Goal: Book appointment/travel/reservation

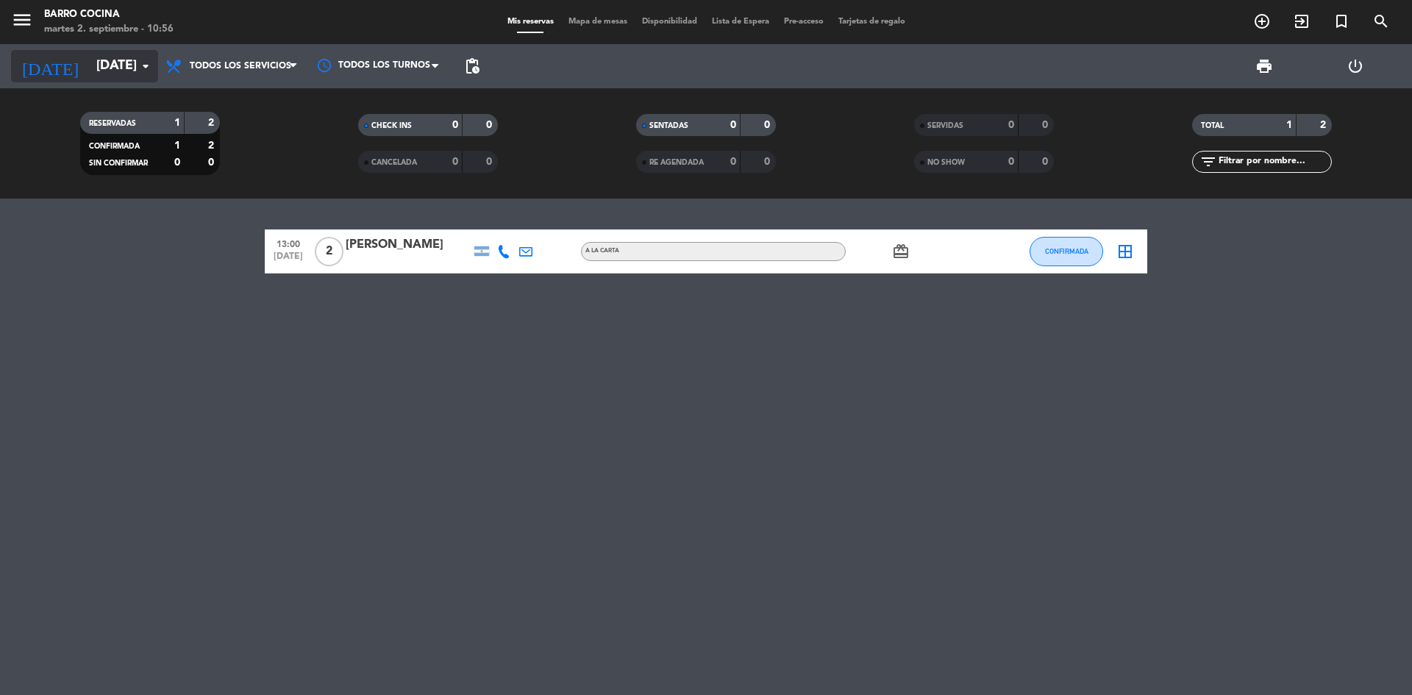
click at [140, 63] on icon "arrow_drop_down" at bounding box center [146, 66] width 18 height 18
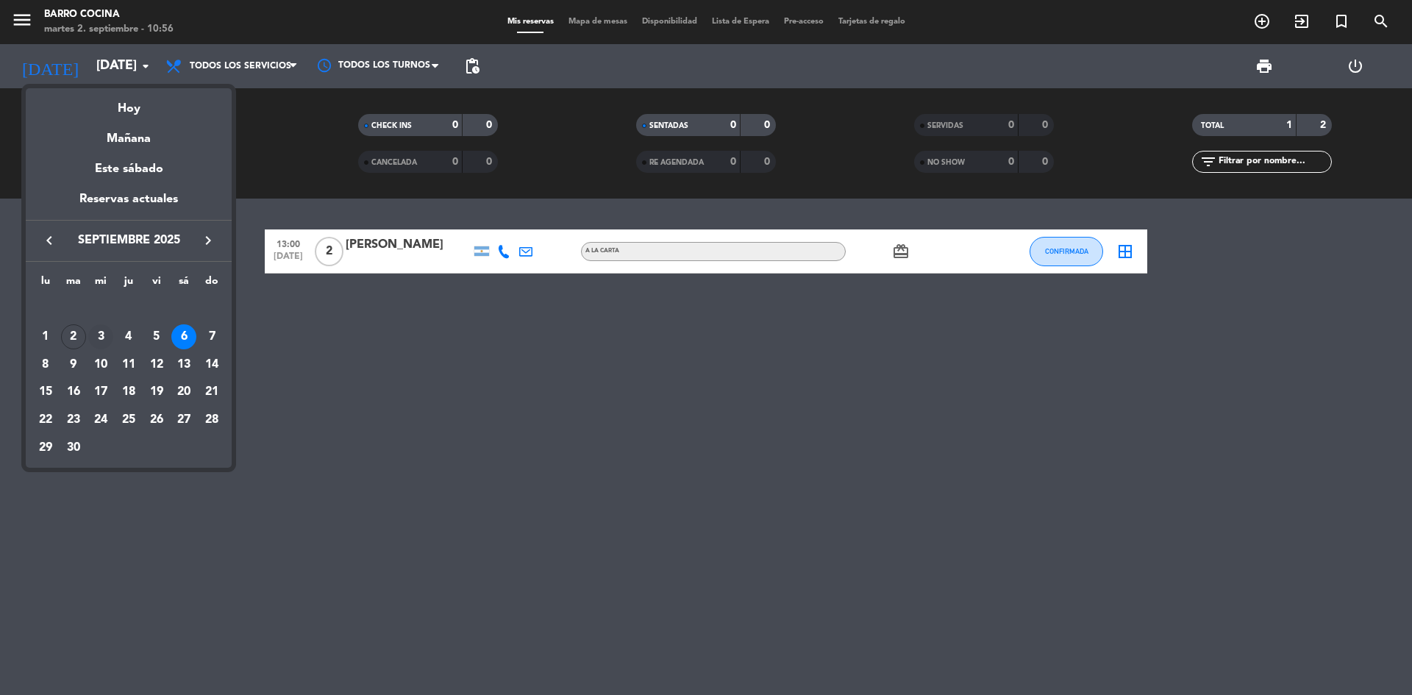
click at [98, 332] on div "3" at bounding box center [100, 336] width 25 height 25
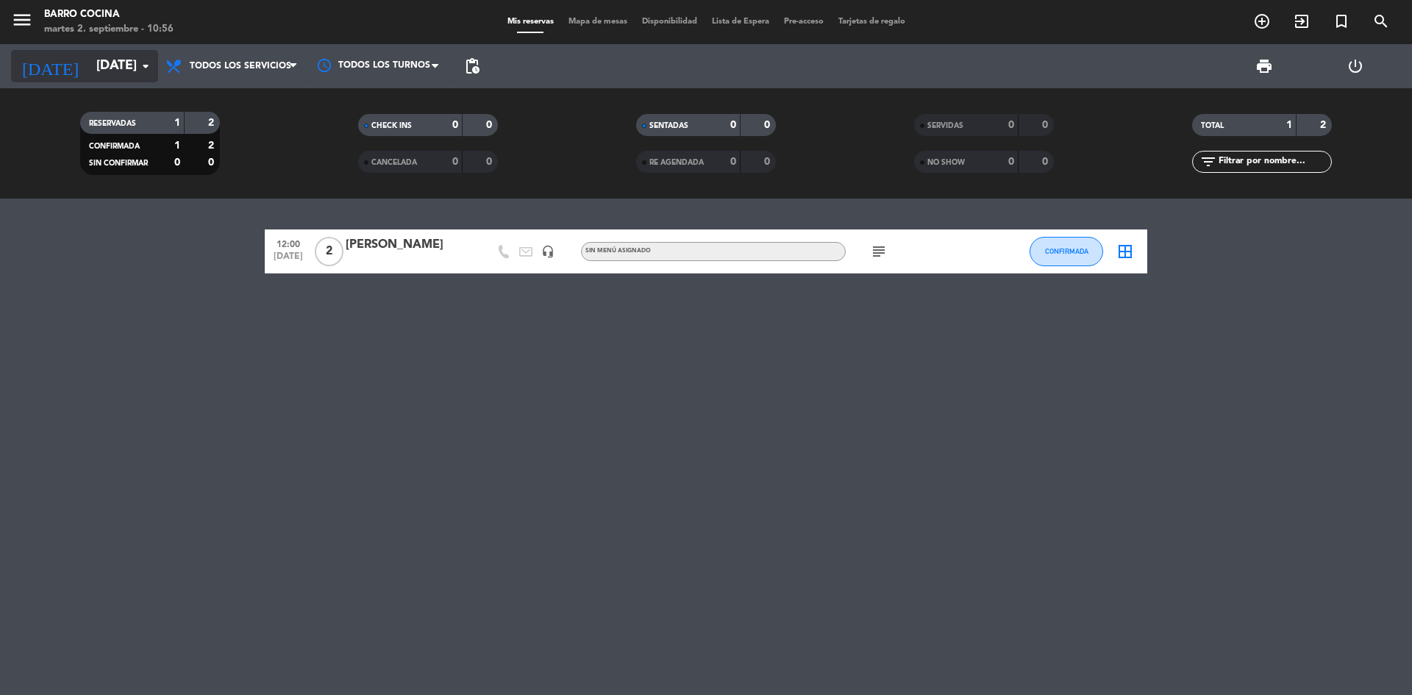
click at [93, 74] on input "[DATE]" at bounding box center [174, 65] width 171 height 29
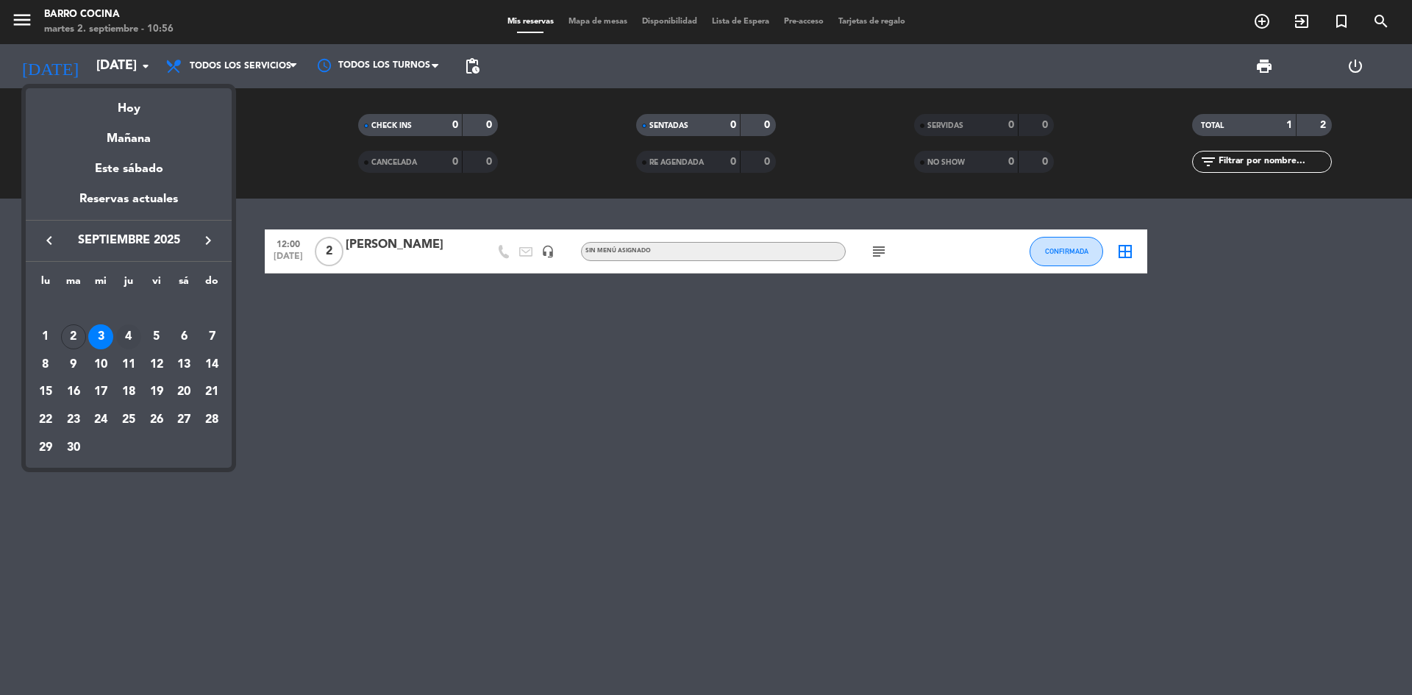
click at [131, 346] on div "4" at bounding box center [128, 336] width 25 height 25
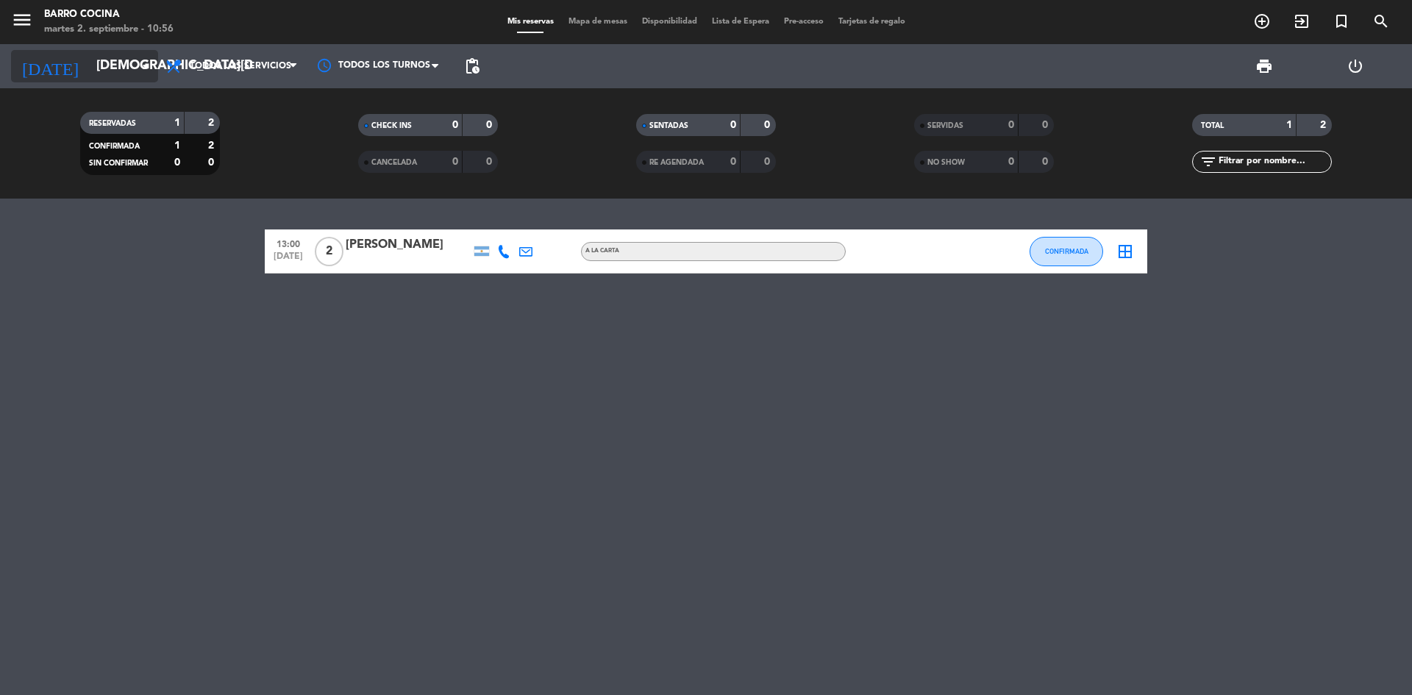
click at [90, 64] on input "[DEMOGRAPHIC_DATA][DATE]" at bounding box center [174, 65] width 171 height 29
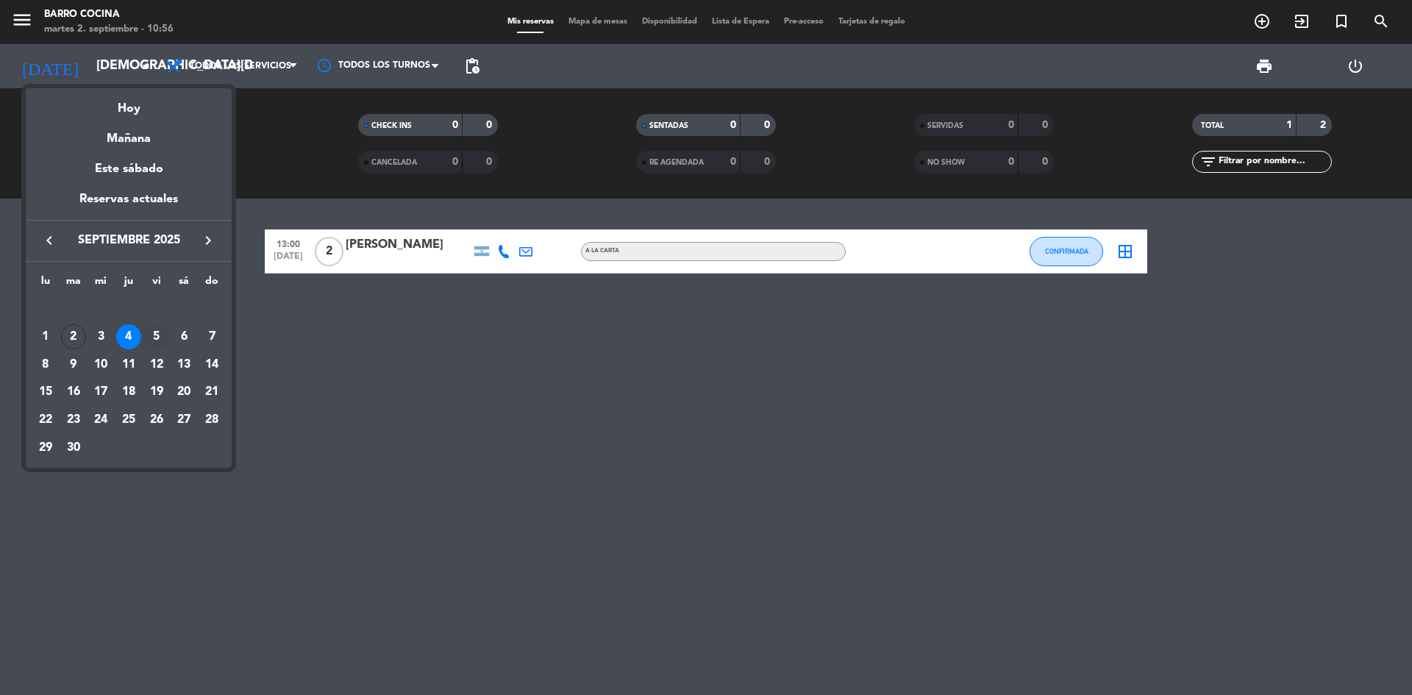
click at [155, 341] on div "5" at bounding box center [156, 336] width 25 height 25
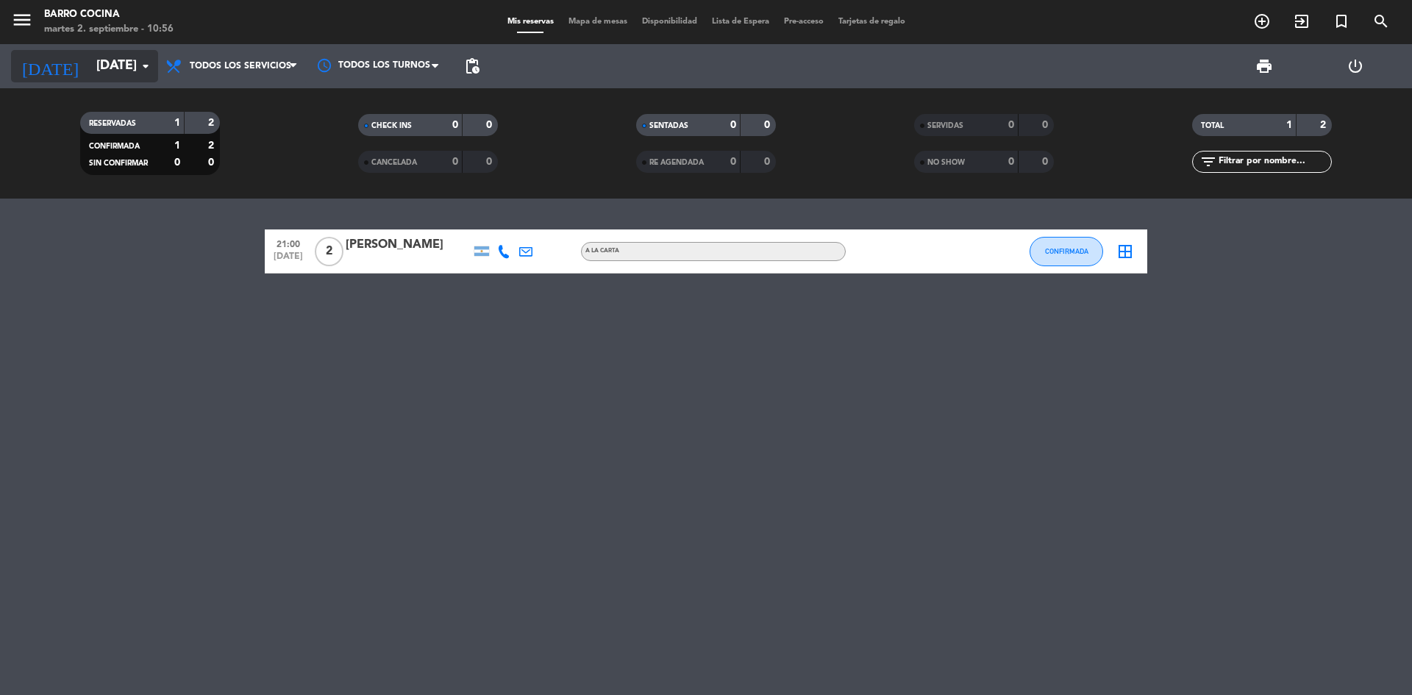
click at [96, 72] on input "[DATE]" at bounding box center [174, 65] width 171 height 29
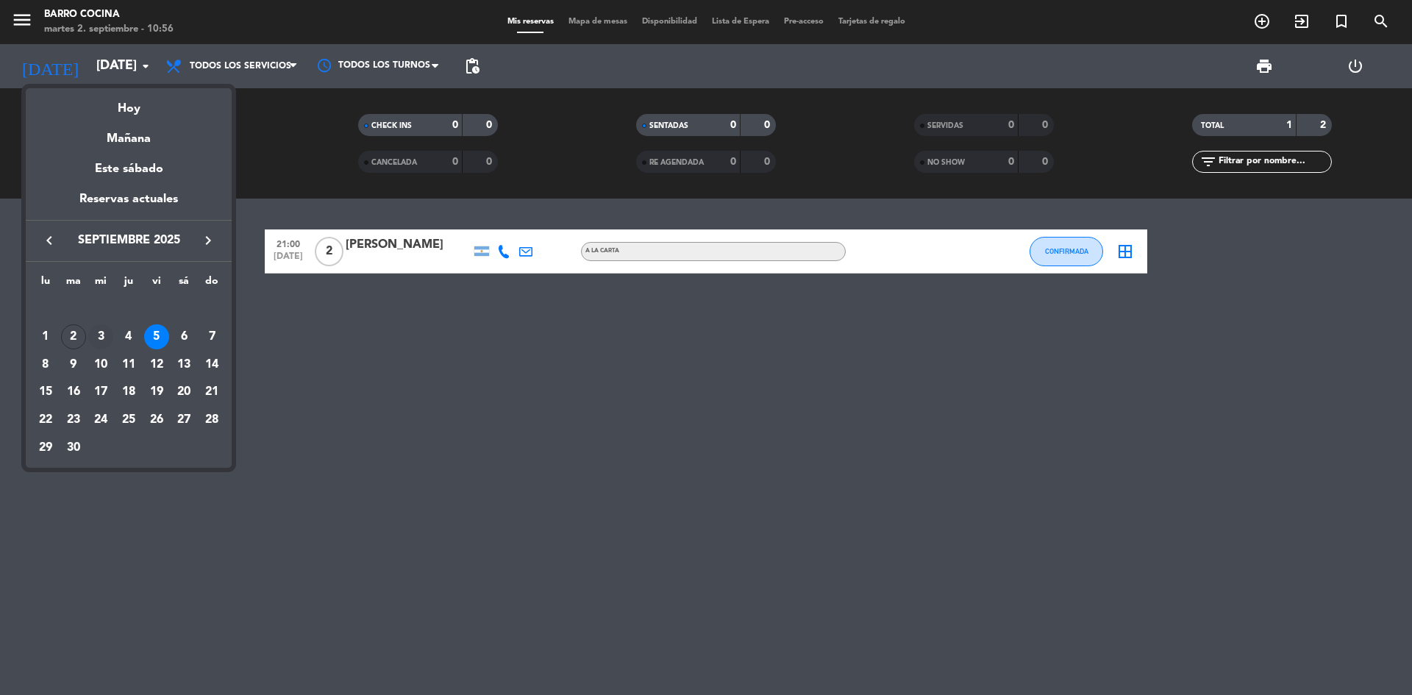
click at [96, 336] on div "3" at bounding box center [100, 336] width 25 height 25
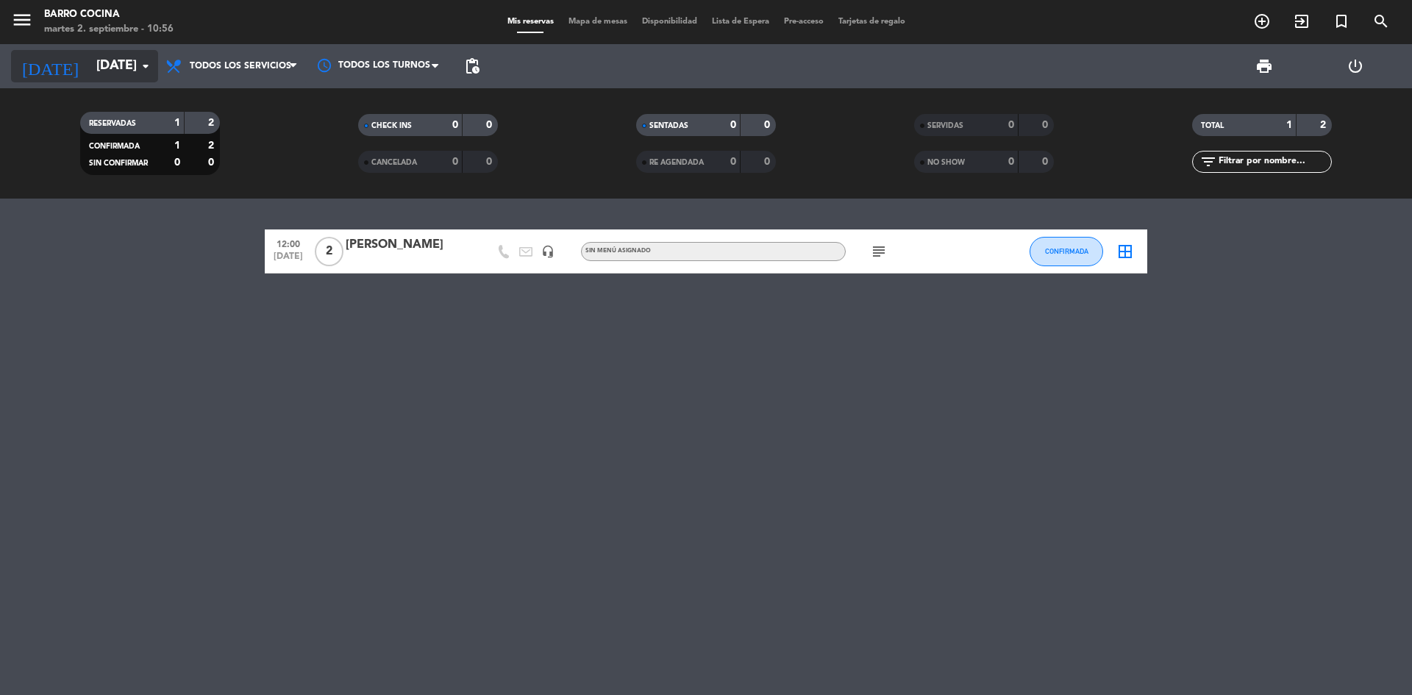
click at [89, 66] on input "[DATE]" at bounding box center [174, 65] width 171 height 29
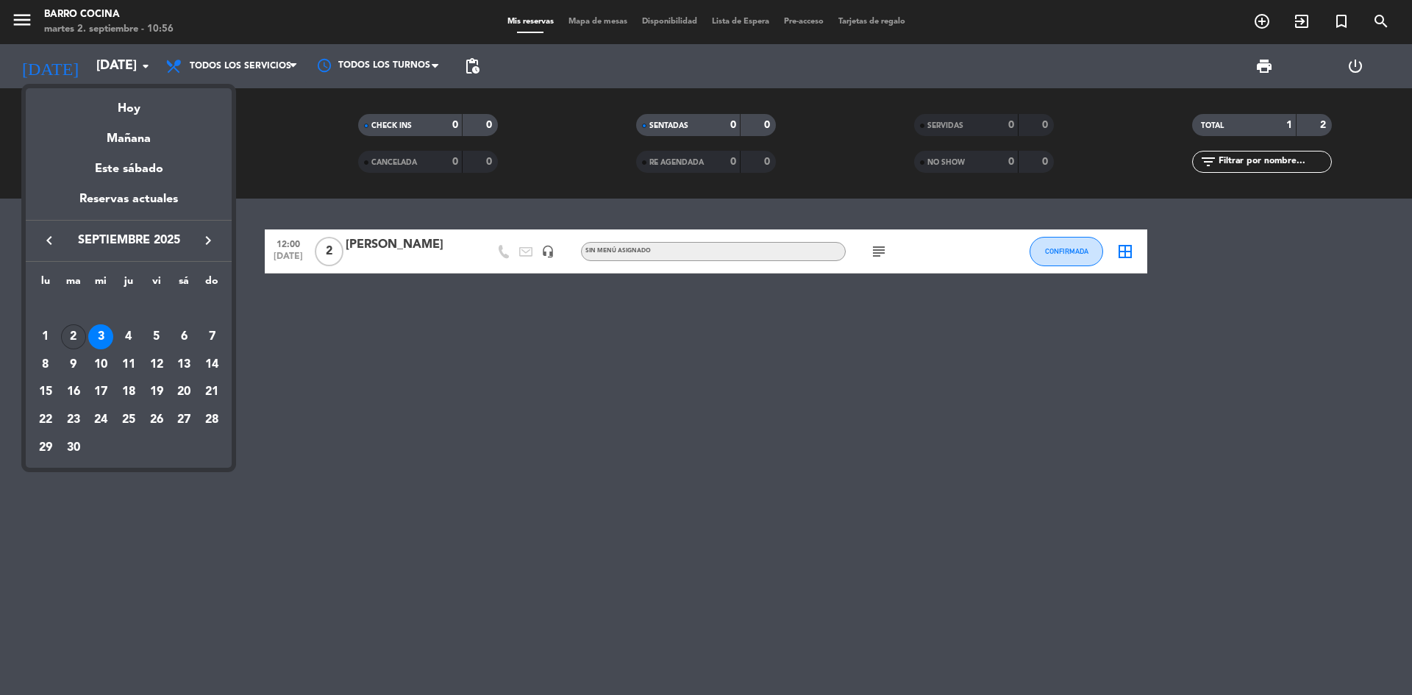
click at [70, 338] on div "2" at bounding box center [73, 336] width 25 height 25
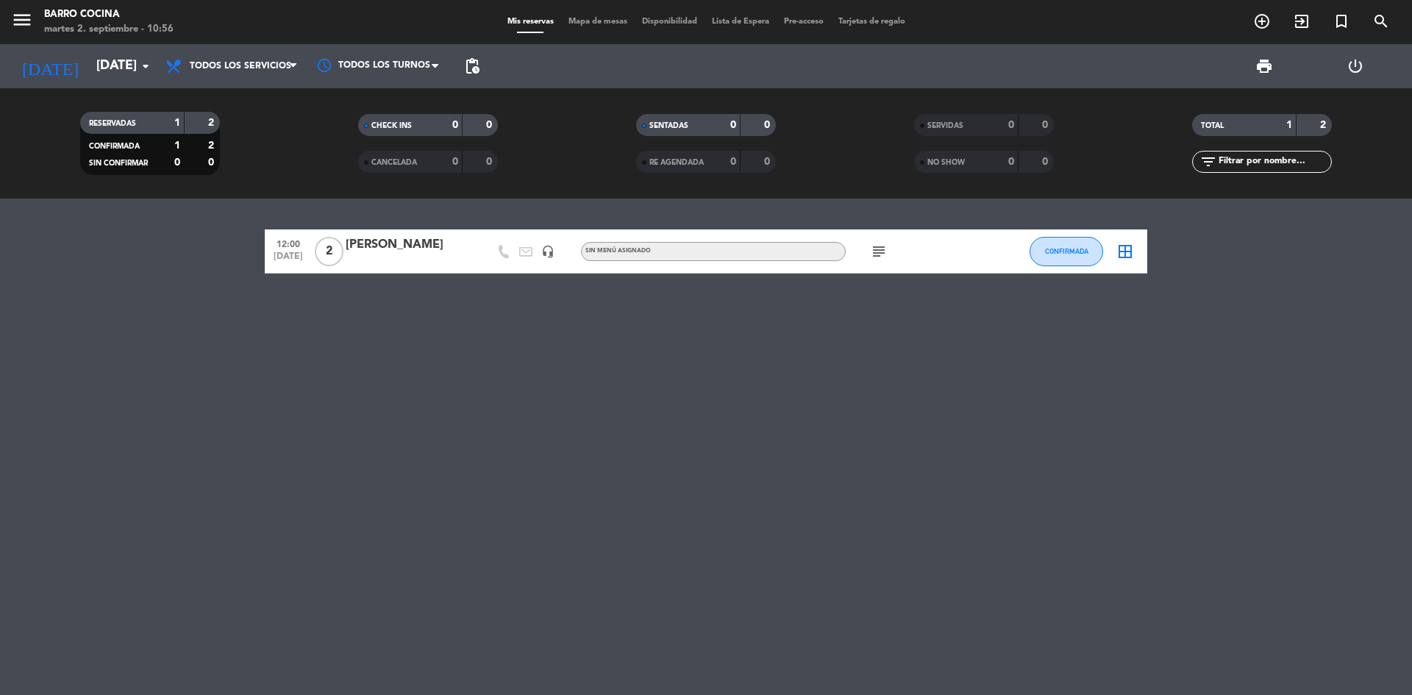
type input "[DATE]"
click at [240, 67] on span "Todos los servicios" at bounding box center [240, 66] width 101 height 10
click at [228, 105] on div "menu Barro Cocina [DATE] 2. septiembre - 10:56 Mis reservas Mapa de mesas Dispo…" at bounding box center [706, 99] width 1412 height 199
click at [355, 64] on div at bounding box center [378, 65] width 147 height 33
click at [364, 100] on span "Todos los turnos" at bounding box center [381, 100] width 80 height 17
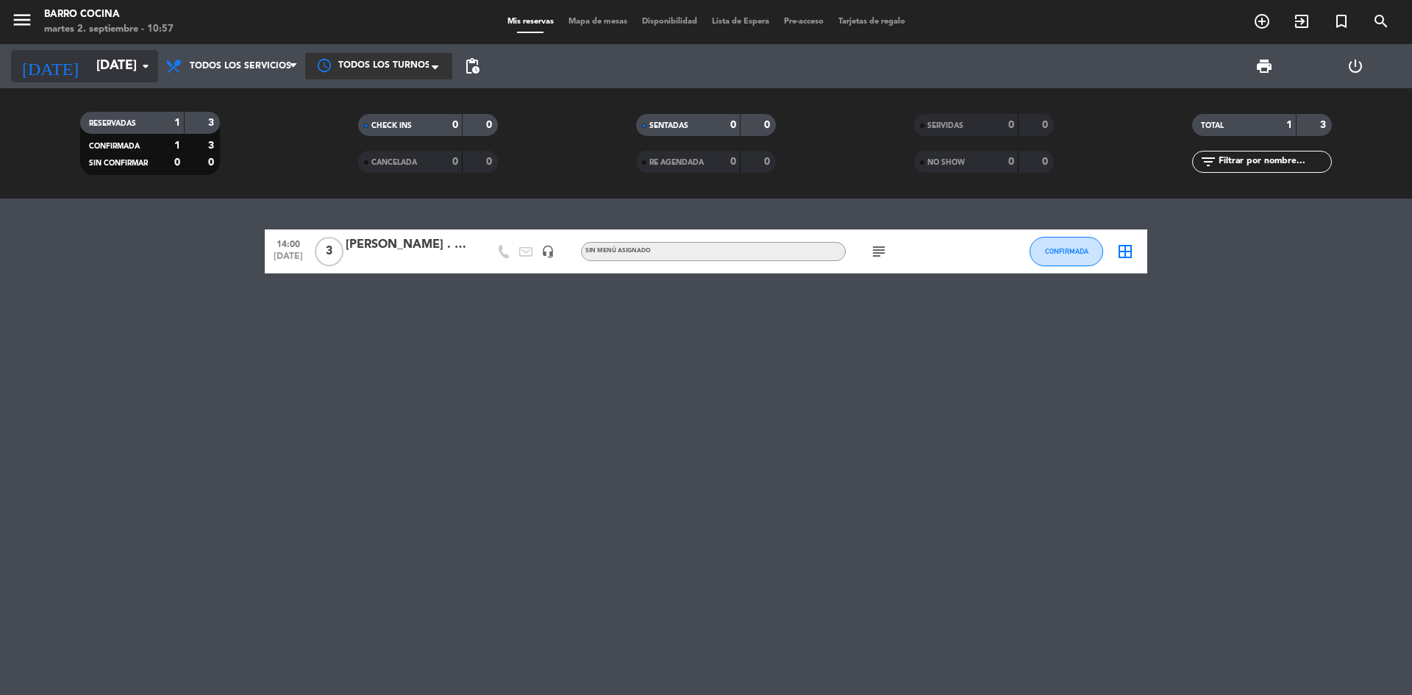
click at [145, 70] on icon "arrow_drop_down" at bounding box center [146, 66] width 18 height 18
